Goal: Navigation & Orientation: Locate item on page

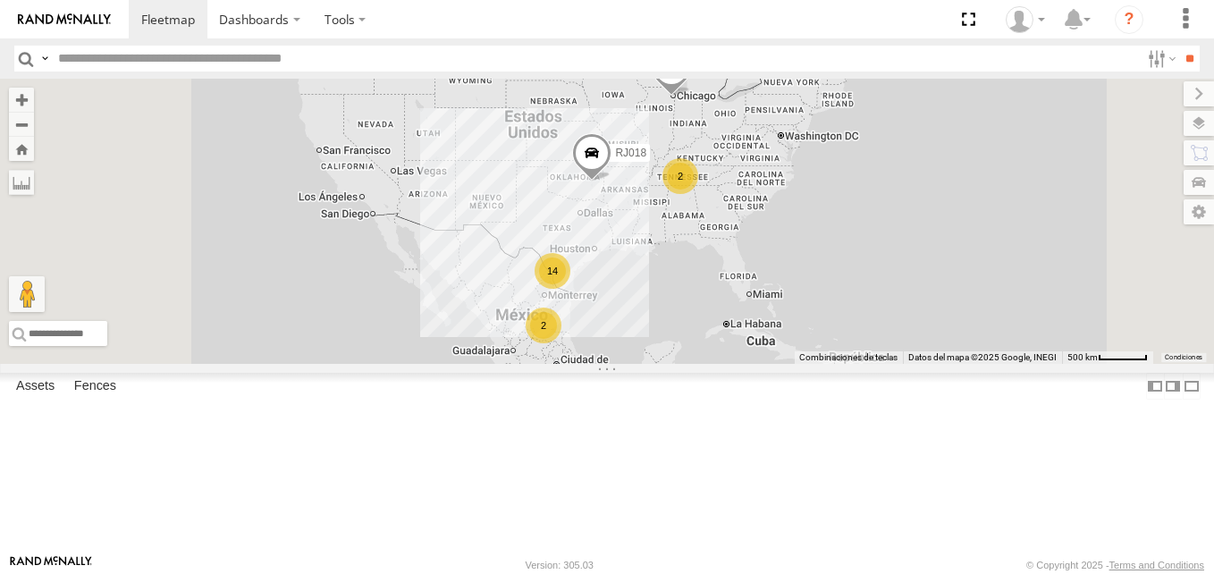
click at [0, 0] on div "RJ002" at bounding box center [0, 0] width 0 height 0
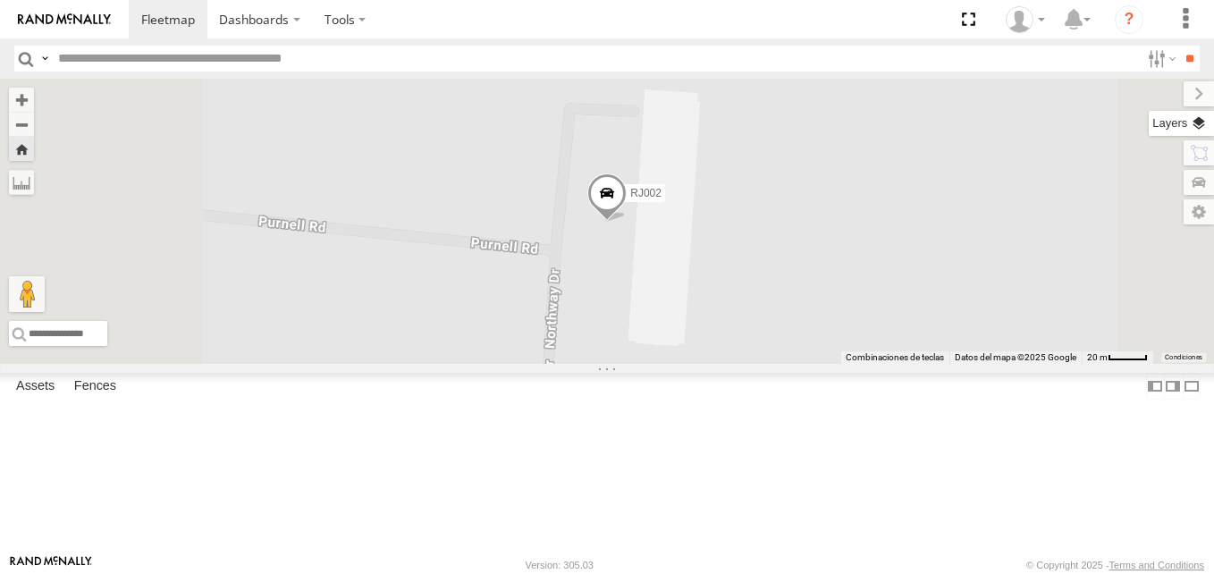
click at [1204, 122] on label at bounding box center [1181, 123] width 65 height 25
click at [0, 0] on span "Basemaps" at bounding box center [0, 0] width 0 height 0
click at [0, 0] on span "Terrain" at bounding box center [0, 0] width 0 height 0
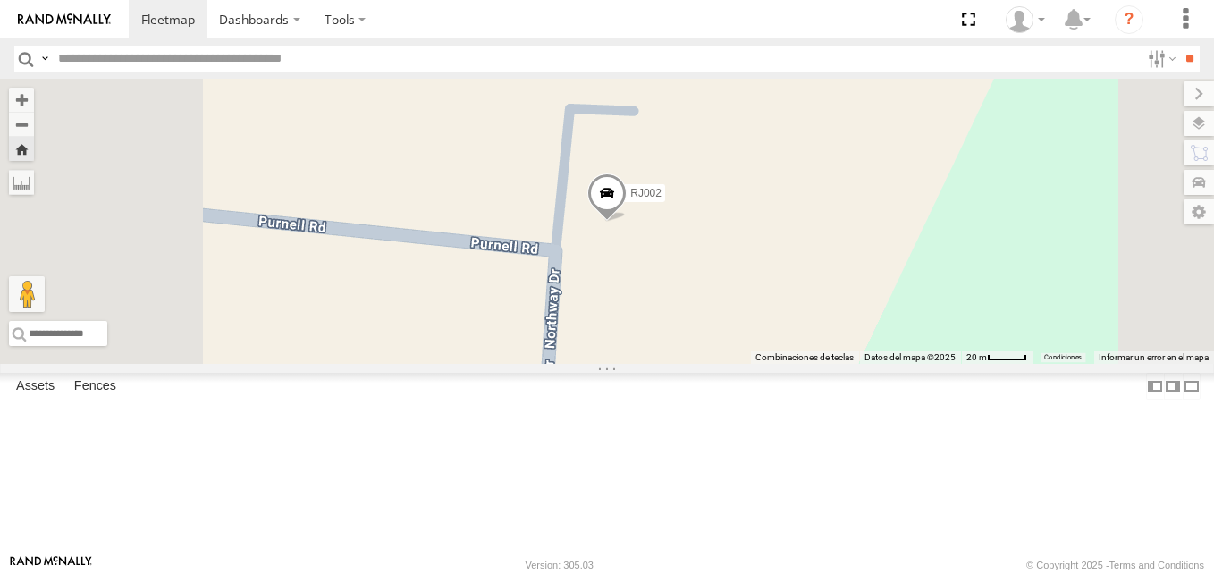
click at [0, 0] on span "Roadmap" at bounding box center [0, 0] width 0 height 0
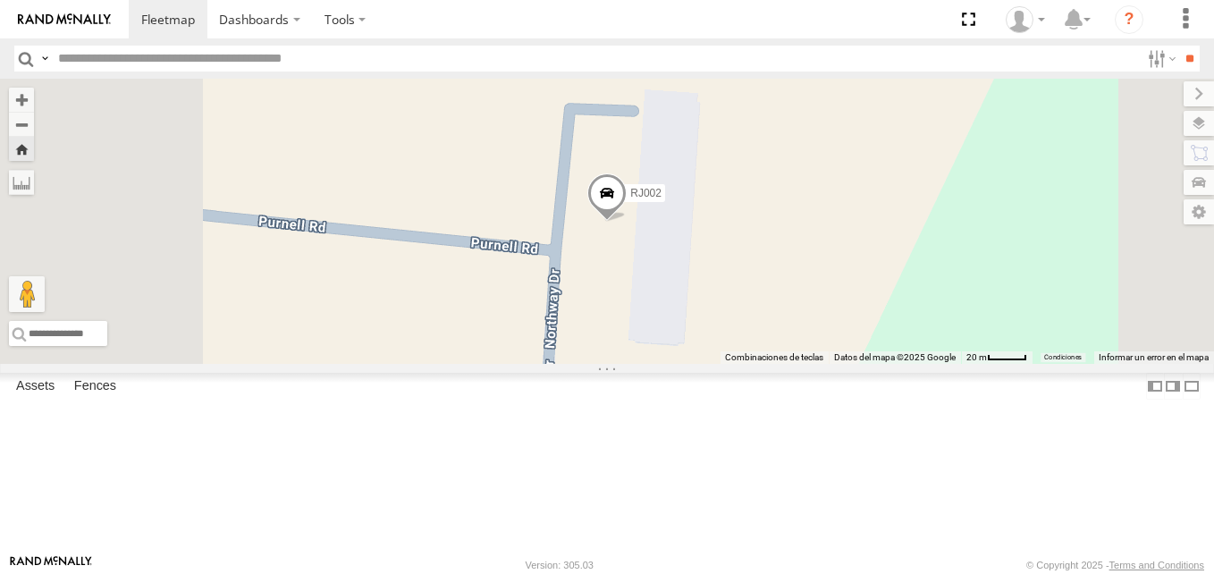
click at [0, 0] on span "Satellite" at bounding box center [0, 0] width 0 height 0
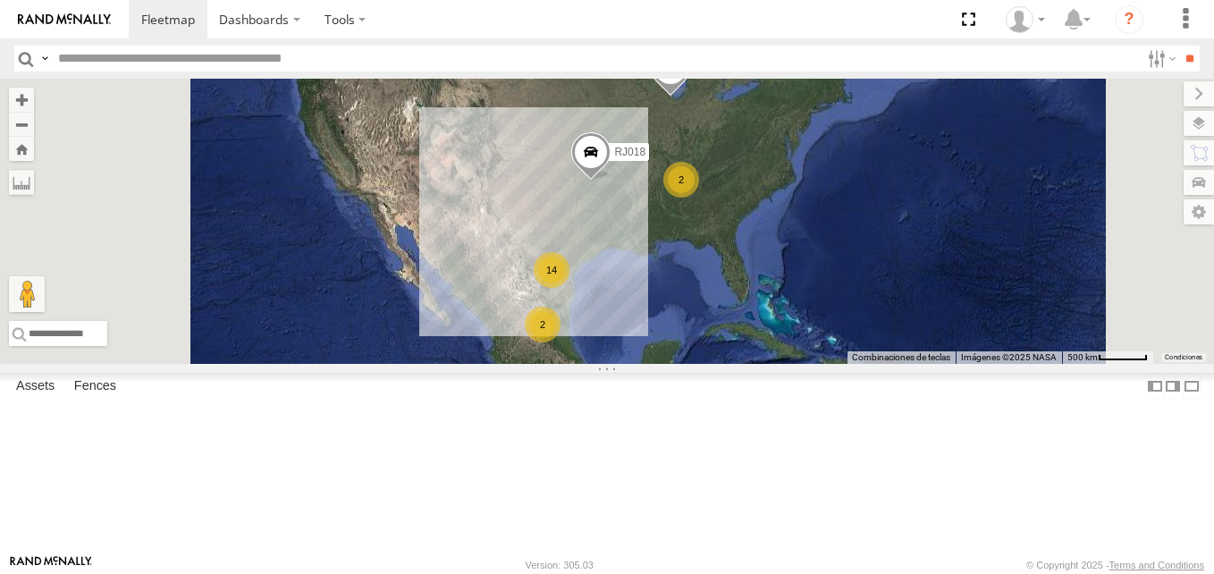
click at [0, 0] on div "RJ075 XPD GLOBAL" at bounding box center [0, 0] width 0 height 0
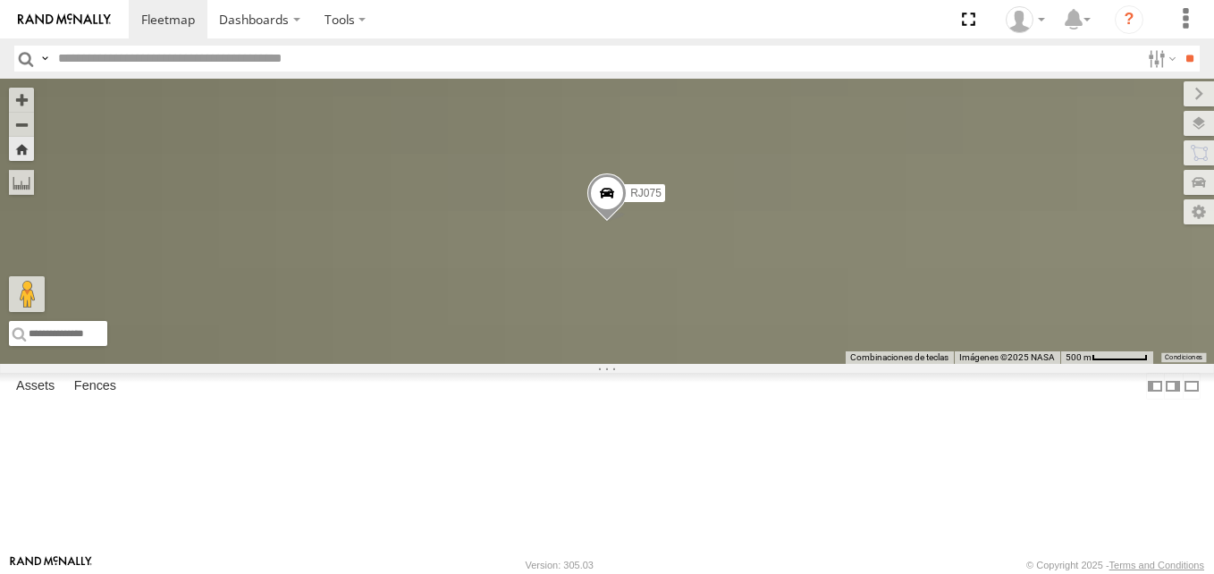
click at [0, 0] on div "RJ002" at bounding box center [0, 0] width 0 height 0
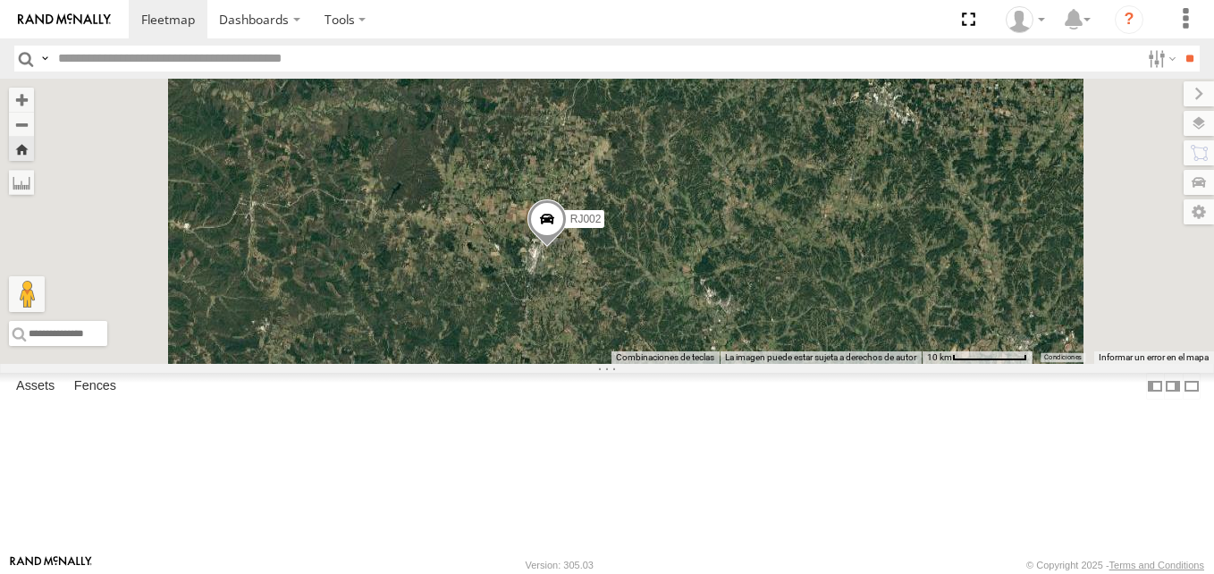
click at [0, 0] on span "Roadmap" at bounding box center [0, 0] width 0 height 0
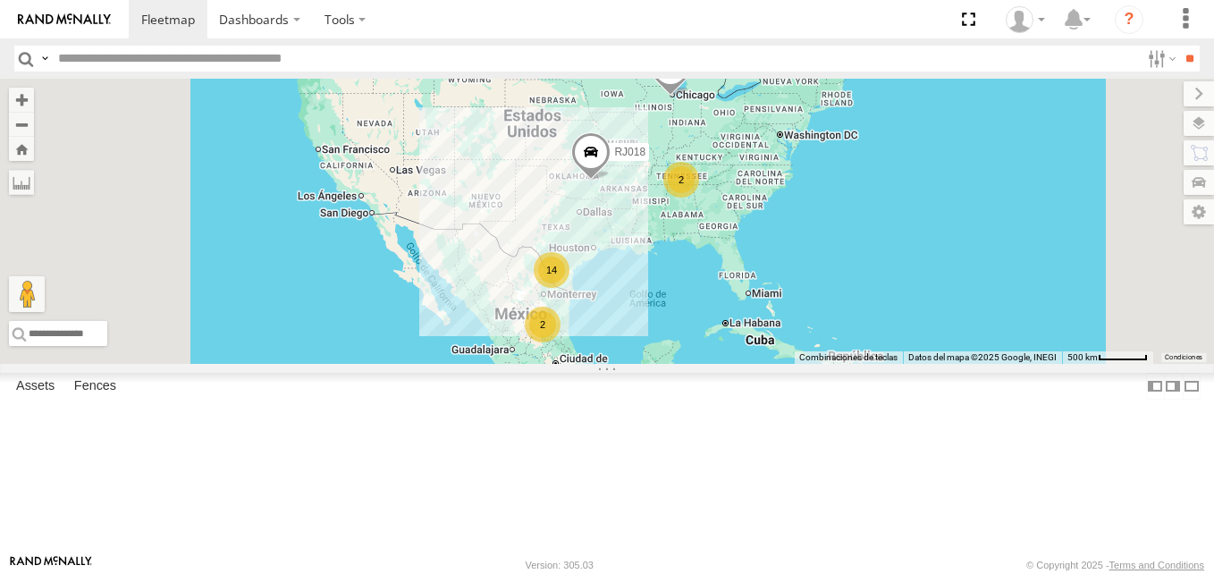
click at [0, 0] on div "RJ002" at bounding box center [0, 0] width 0 height 0
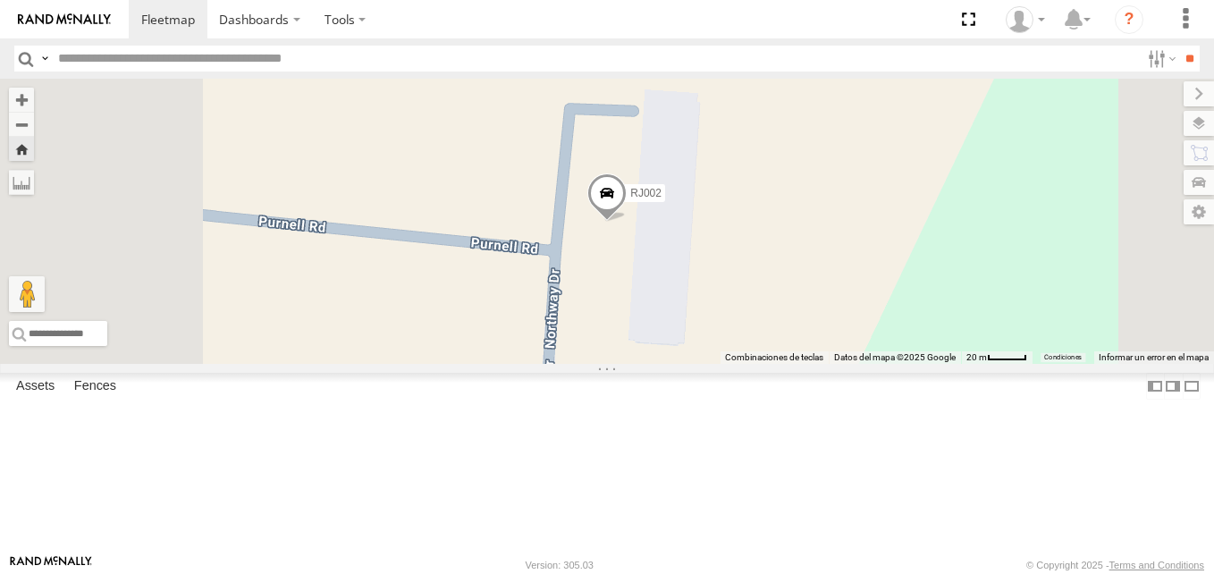
click at [0, 0] on span "Satellite" at bounding box center [0, 0] width 0 height 0
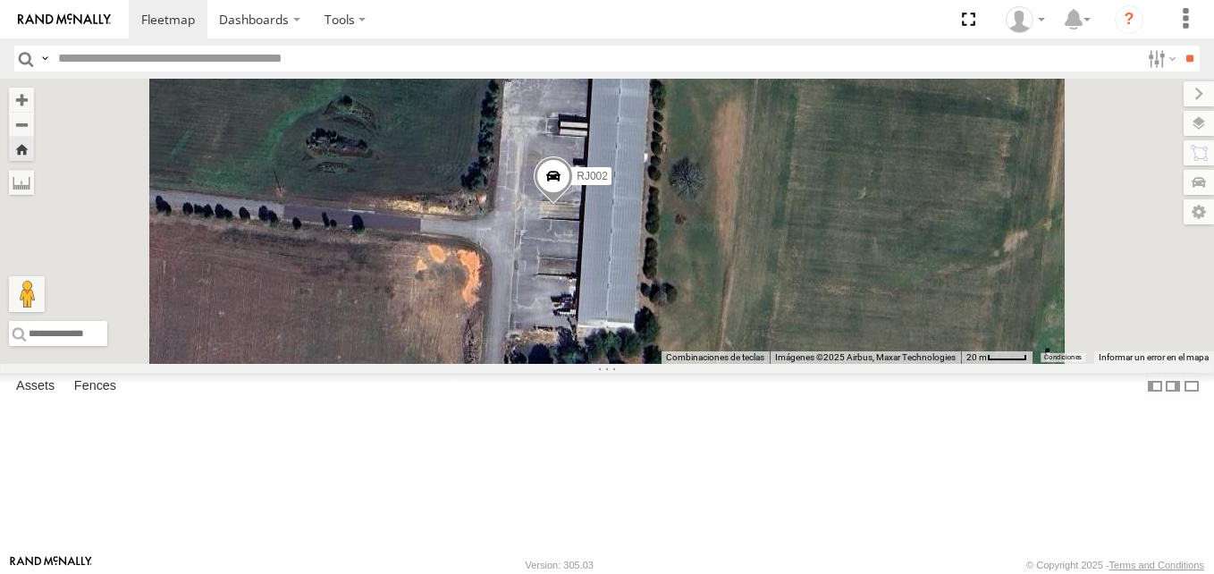
drag, startPoint x: 820, startPoint y: 415, endPoint x: 762, endPoint y: 395, distance: 61.3
click at [762, 364] on div "RJ002" at bounding box center [607, 221] width 1214 height 285
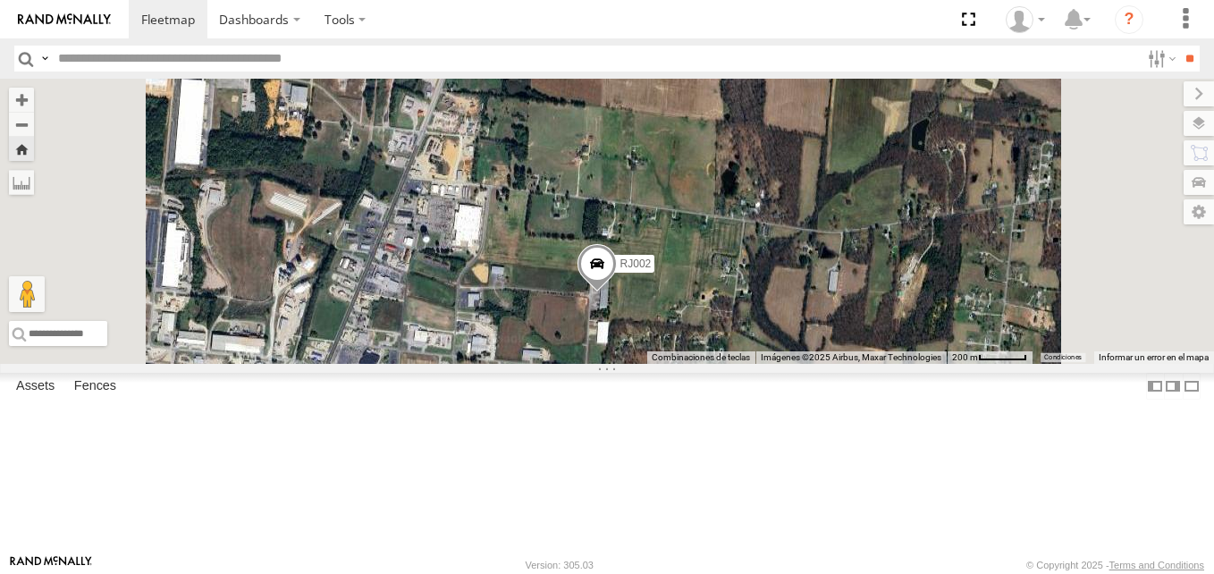
click at [0, 0] on label "Roadmap" at bounding box center [0, 0] width 0 height 0
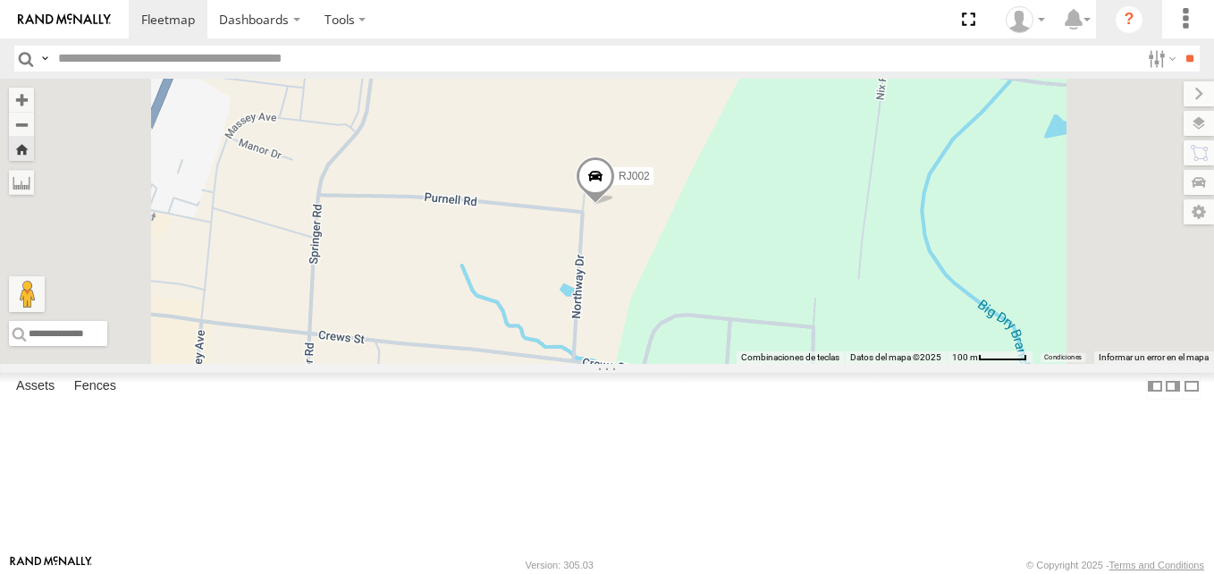
drag, startPoint x: 890, startPoint y: 390, endPoint x: 1103, endPoint y: 36, distance: 413.1
click at [862, 336] on div "RJ002" at bounding box center [607, 221] width 1214 height 285
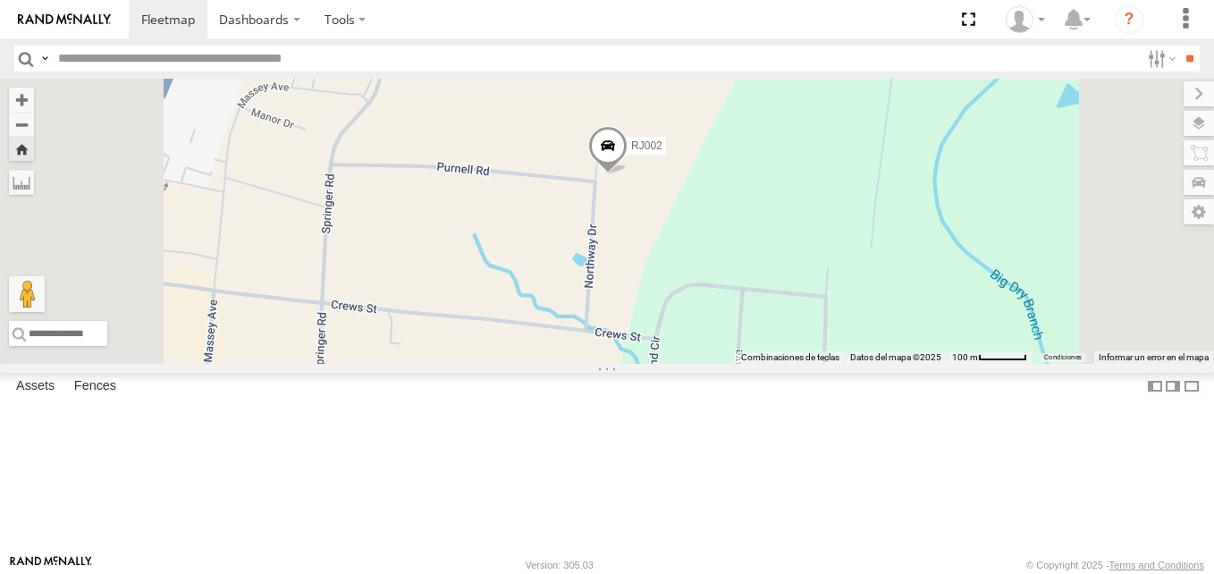
click at [0, 0] on span "Terrain" at bounding box center [0, 0] width 0 height 0
click at [0, 0] on span "Satellite" at bounding box center [0, 0] width 0 height 0
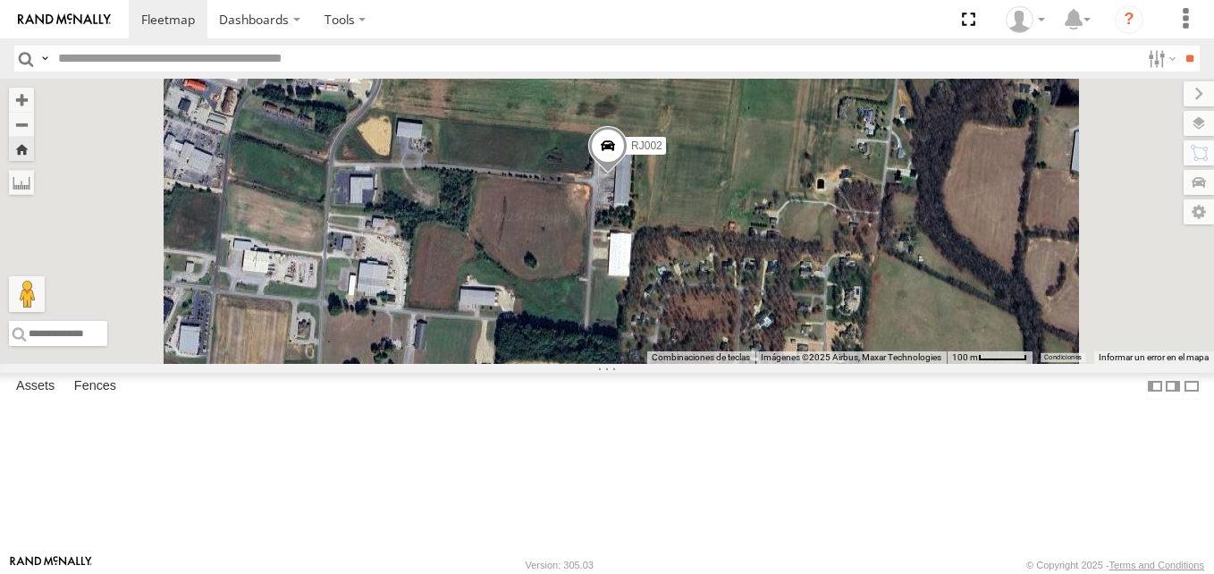
click at [0, 0] on span "Satellite + Roadmap" at bounding box center [0, 0] width 0 height 0
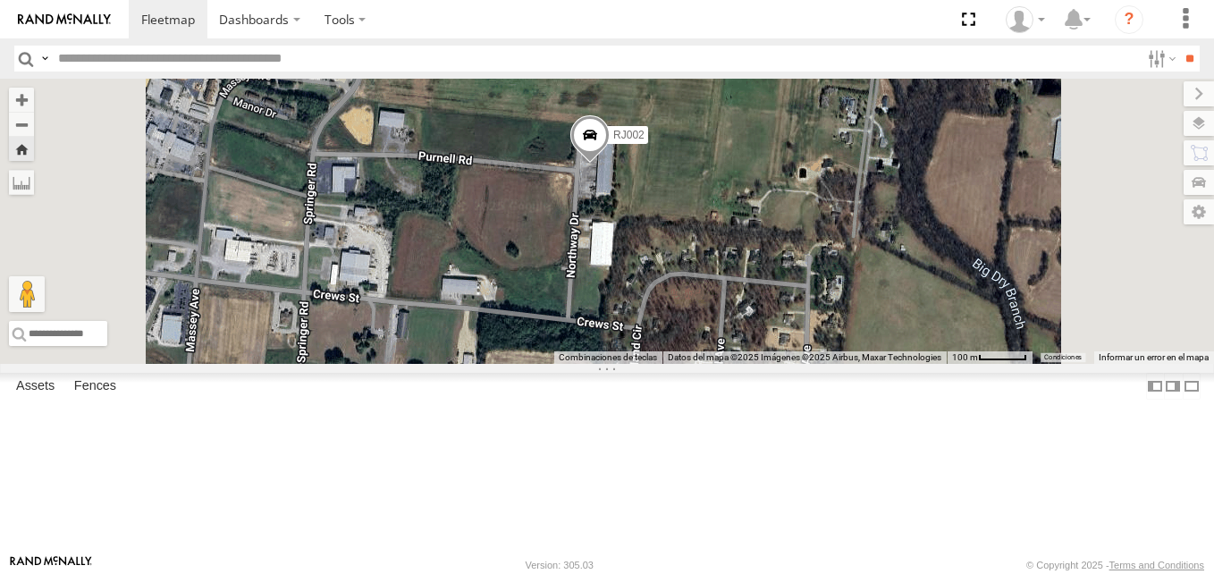
drag, startPoint x: 878, startPoint y: 388, endPoint x: 847, endPoint y: 368, distance: 37.0
click at [847, 364] on div "RJ002" at bounding box center [607, 221] width 1214 height 285
